Goal: Task Accomplishment & Management: Manage account settings

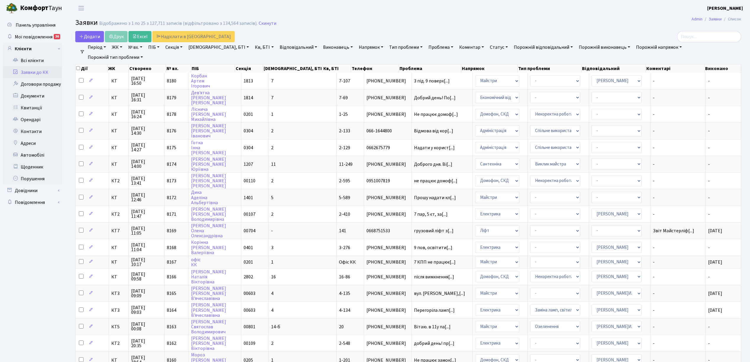
select select "25"
click at [262, 24] on link "Скинути" at bounding box center [268, 24] width 18 height 6
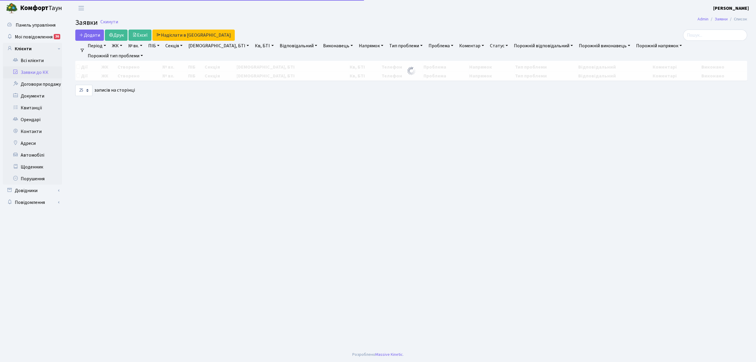
select select "25"
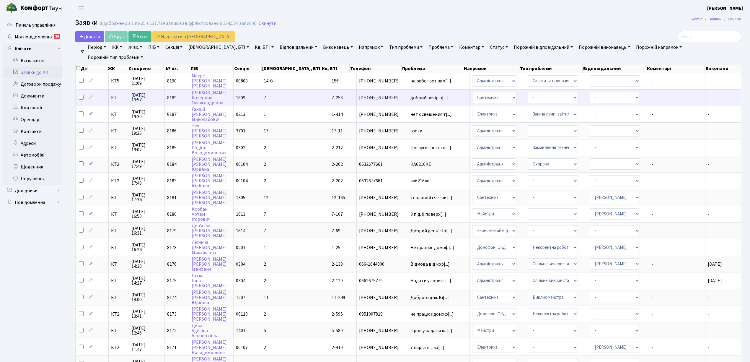
click at [296, 92] on td "7" at bounding box center [295, 97] width 68 height 17
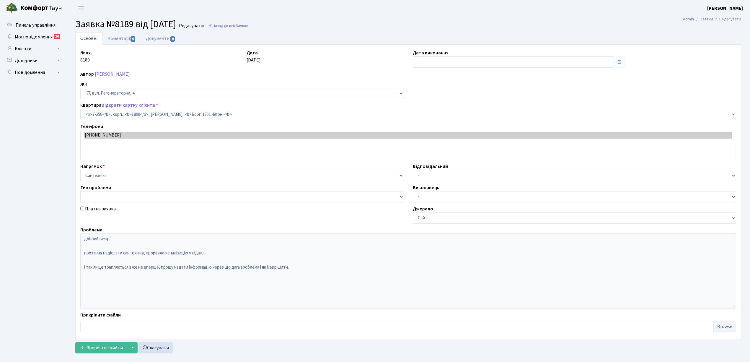
select select "4954"
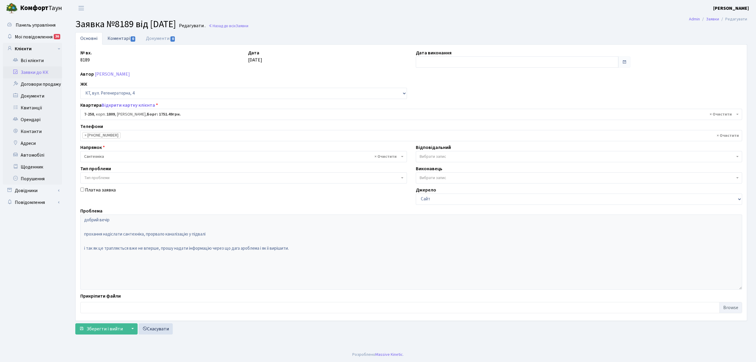
click at [116, 38] on link "Коментарі 0" at bounding box center [122, 38] width 38 height 12
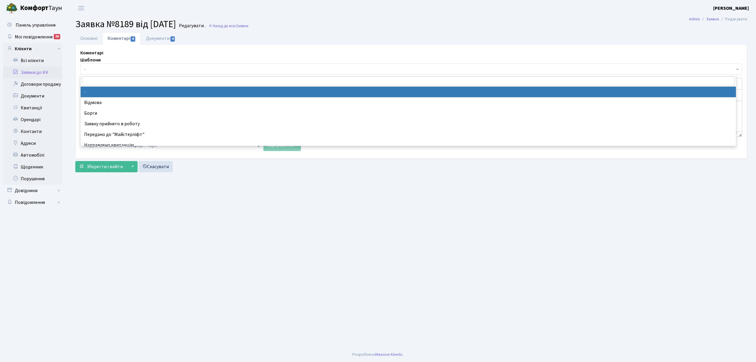
click at [95, 67] on span "-" at bounding box center [409, 69] width 651 height 6
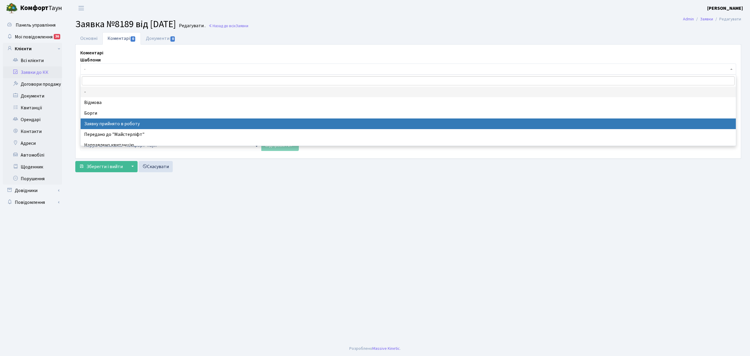
select select "7"
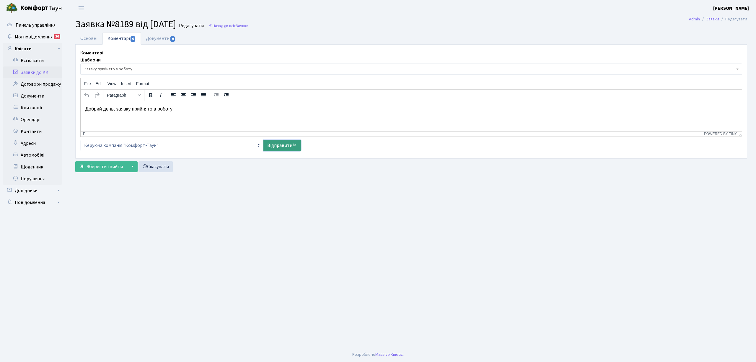
click at [278, 146] on link "Відправити" at bounding box center [283, 145] width 38 height 11
select select
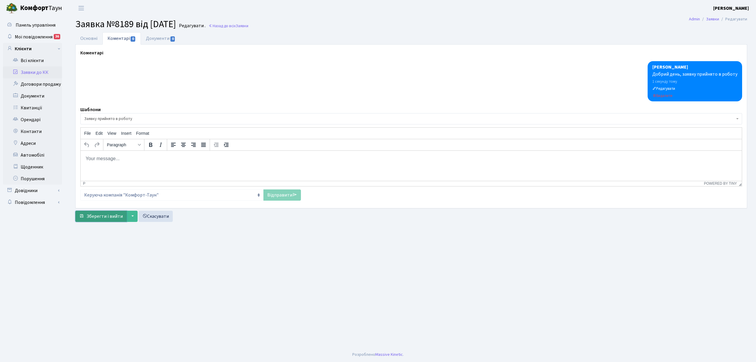
click at [95, 219] on span "Зберегти і вийти" at bounding box center [105, 216] width 36 height 6
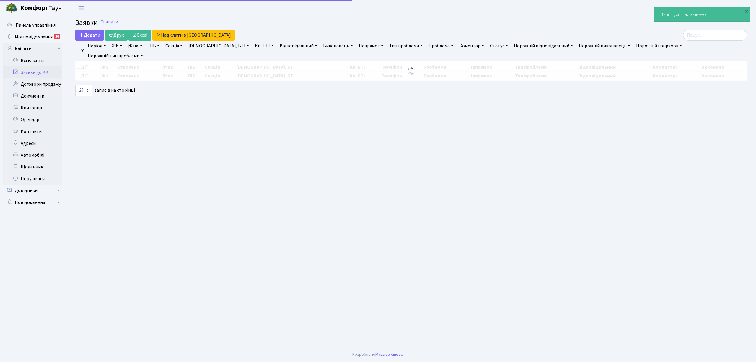
select select "25"
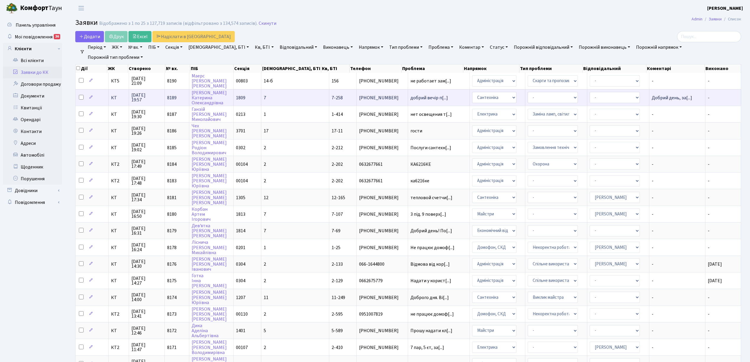
click at [290, 97] on td "7" at bounding box center [295, 97] width 68 height 17
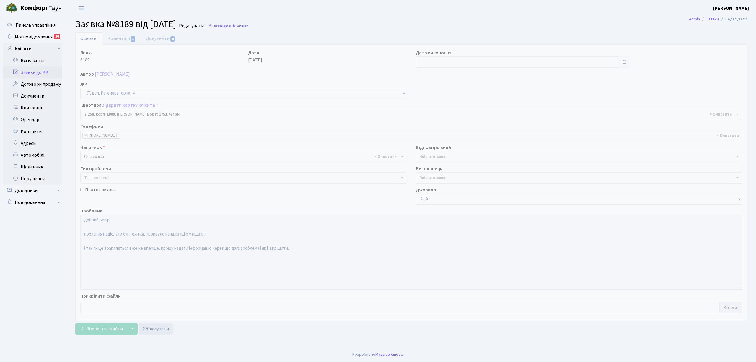
select select "4954"
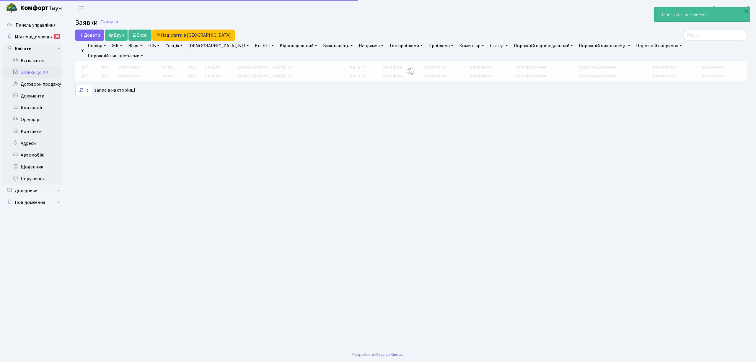
select select "25"
